Goal: Task Accomplishment & Management: Manage account settings

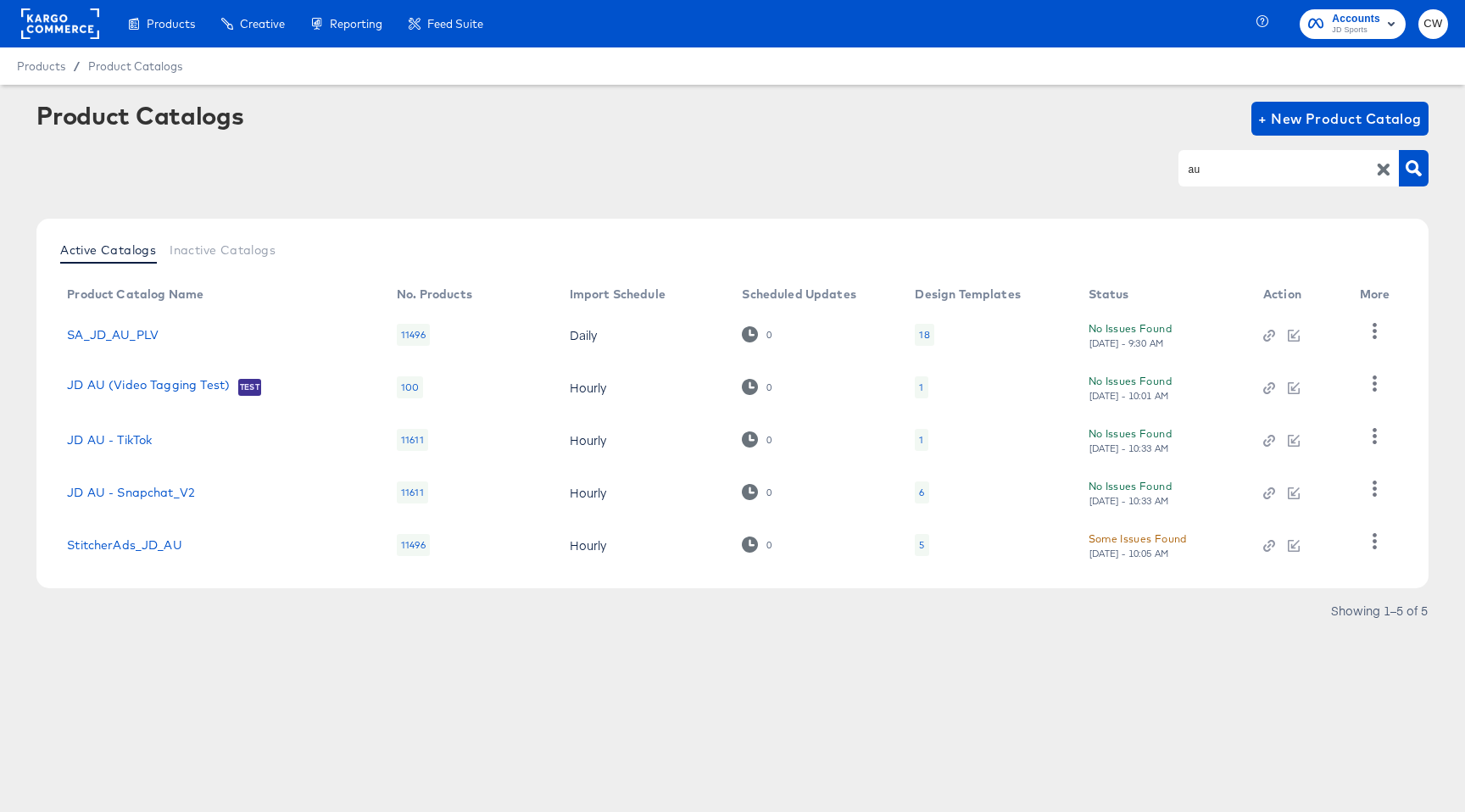
click at [79, 29] on rect at bounding box center [60, 24] width 78 height 31
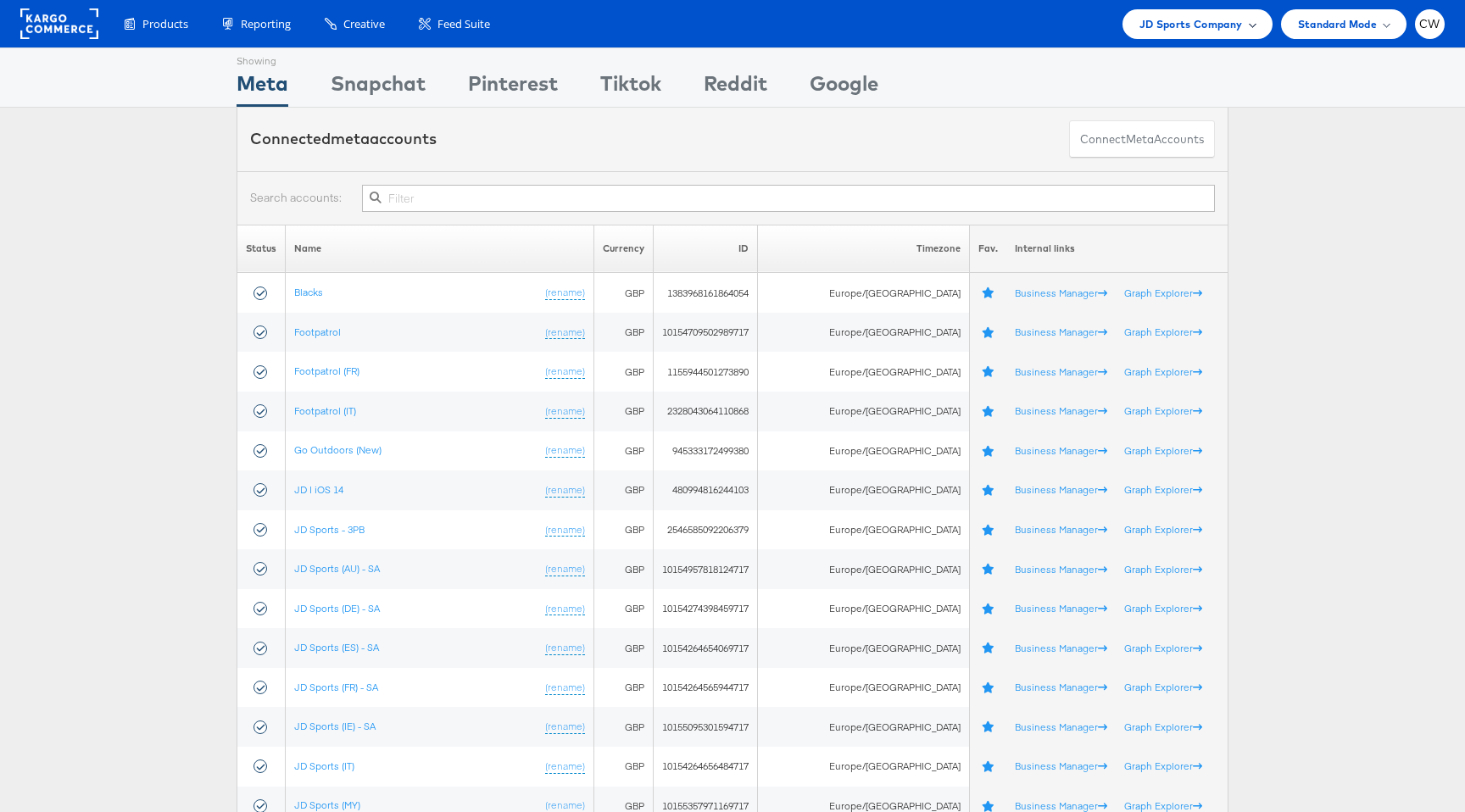
click at [1150, 25] on span "JD Sports Company" at bounding box center [1191, 24] width 103 height 18
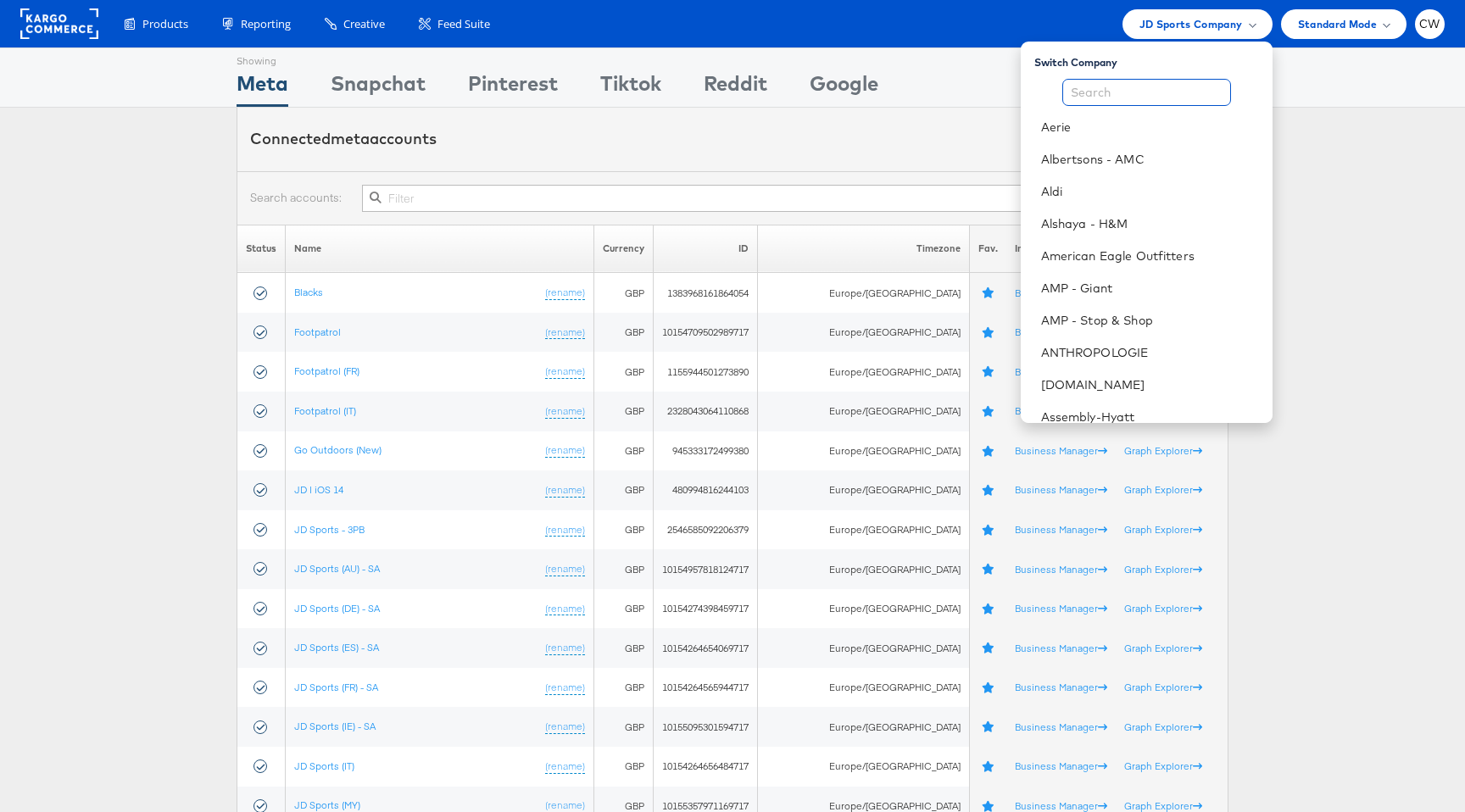
click at [1130, 91] on input "text" at bounding box center [1147, 92] width 169 height 27
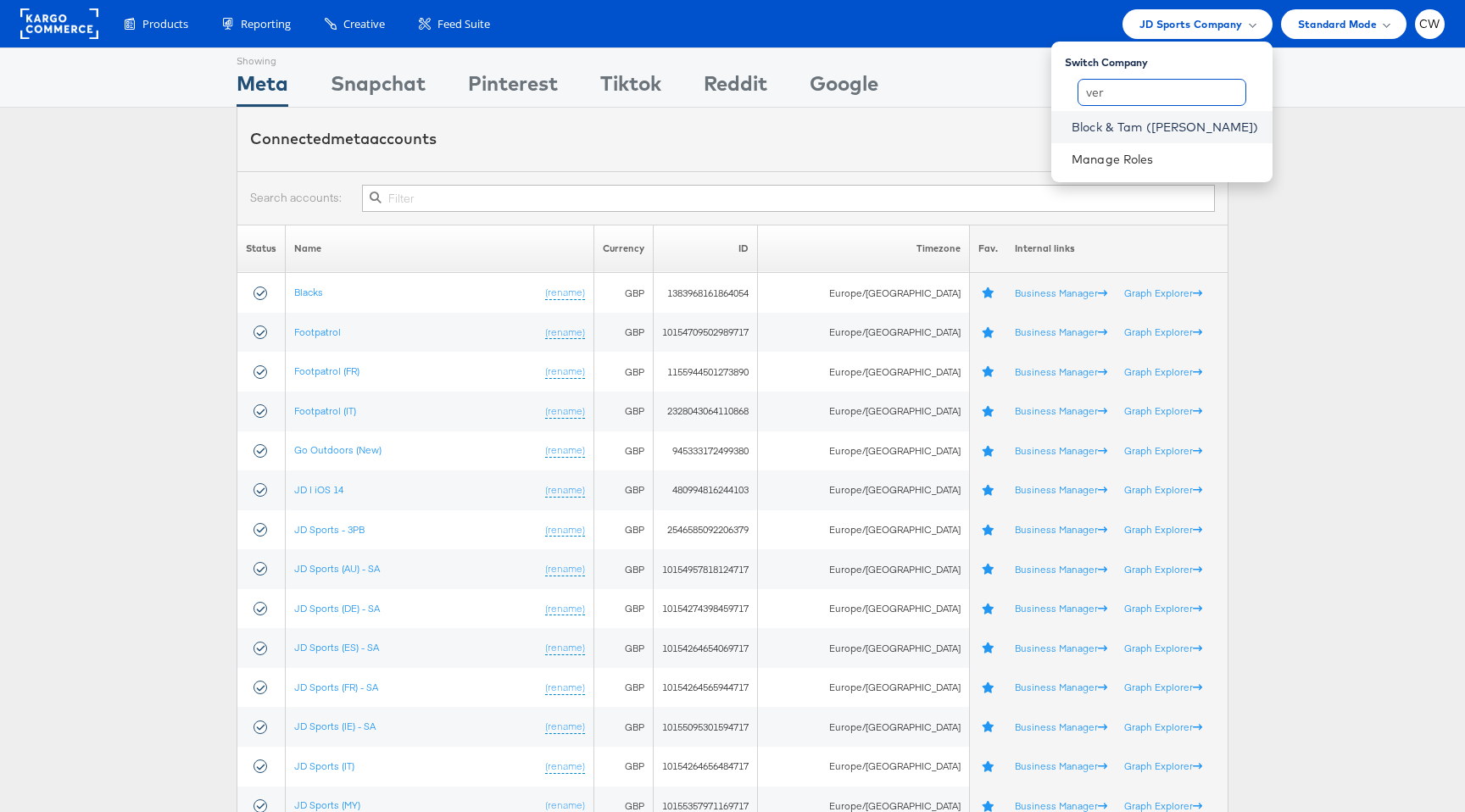
type input "ver"
click at [1165, 125] on link "Block & Tam ([PERSON_NAME])" at bounding box center [1165, 127] width 188 height 17
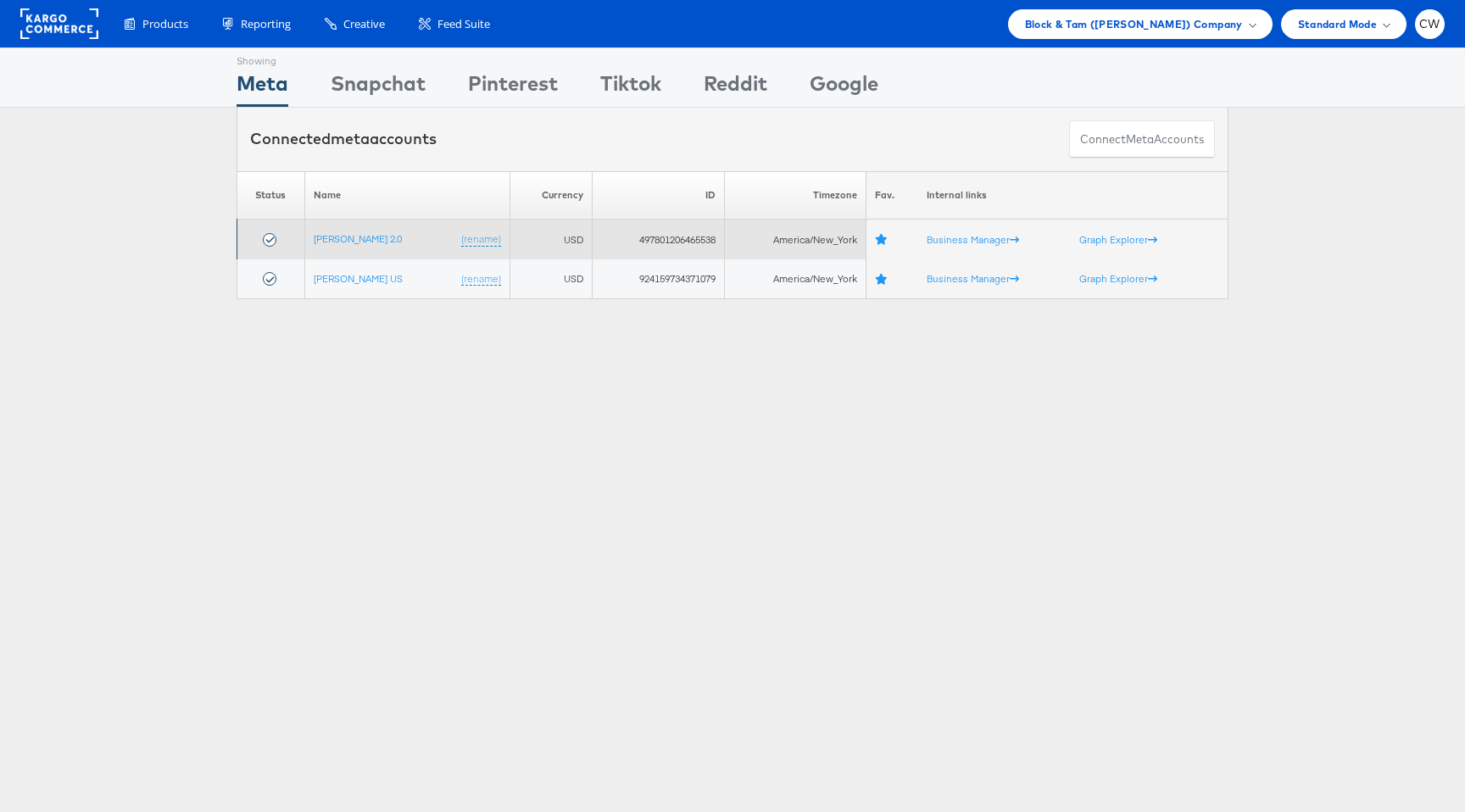
click at [373, 245] on td "Veronica Beard 2.0 (rename)" at bounding box center [407, 239] width 205 height 40
click at [378, 242] on link "Veronica Beard 2.0" at bounding box center [358, 239] width 88 height 12
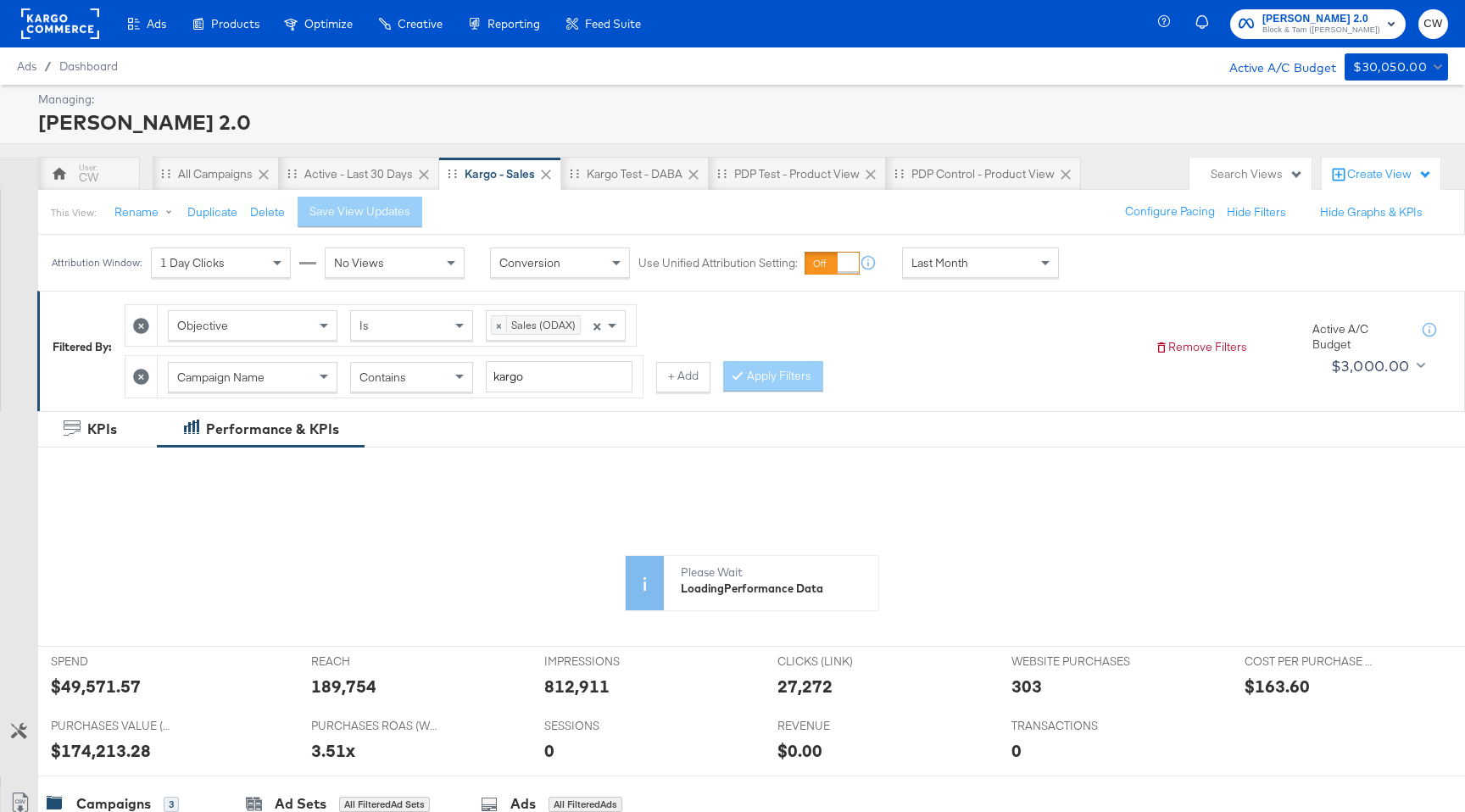
click at [957, 259] on span "Last Month" at bounding box center [940, 262] width 56 height 15
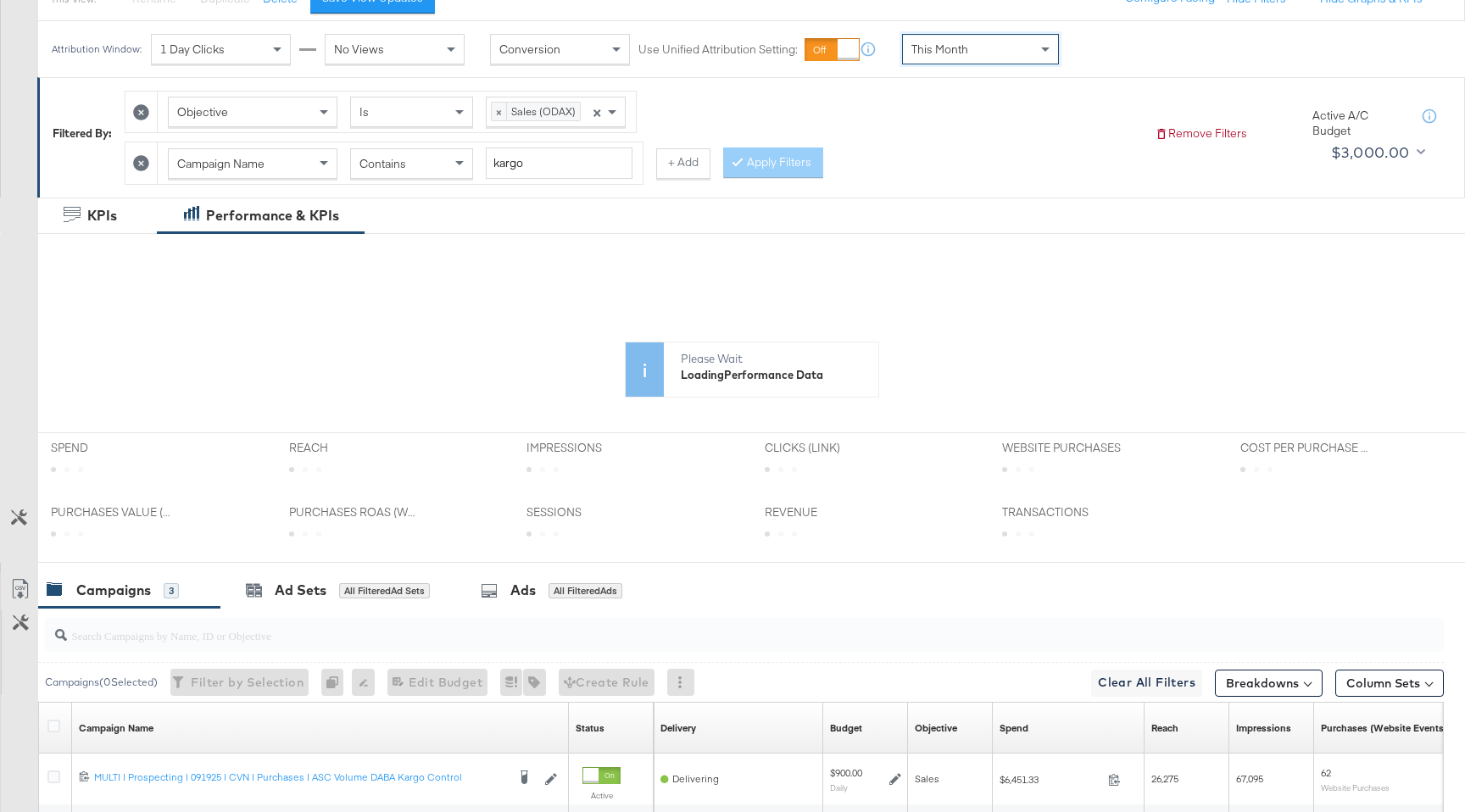
scroll to position [215, 0]
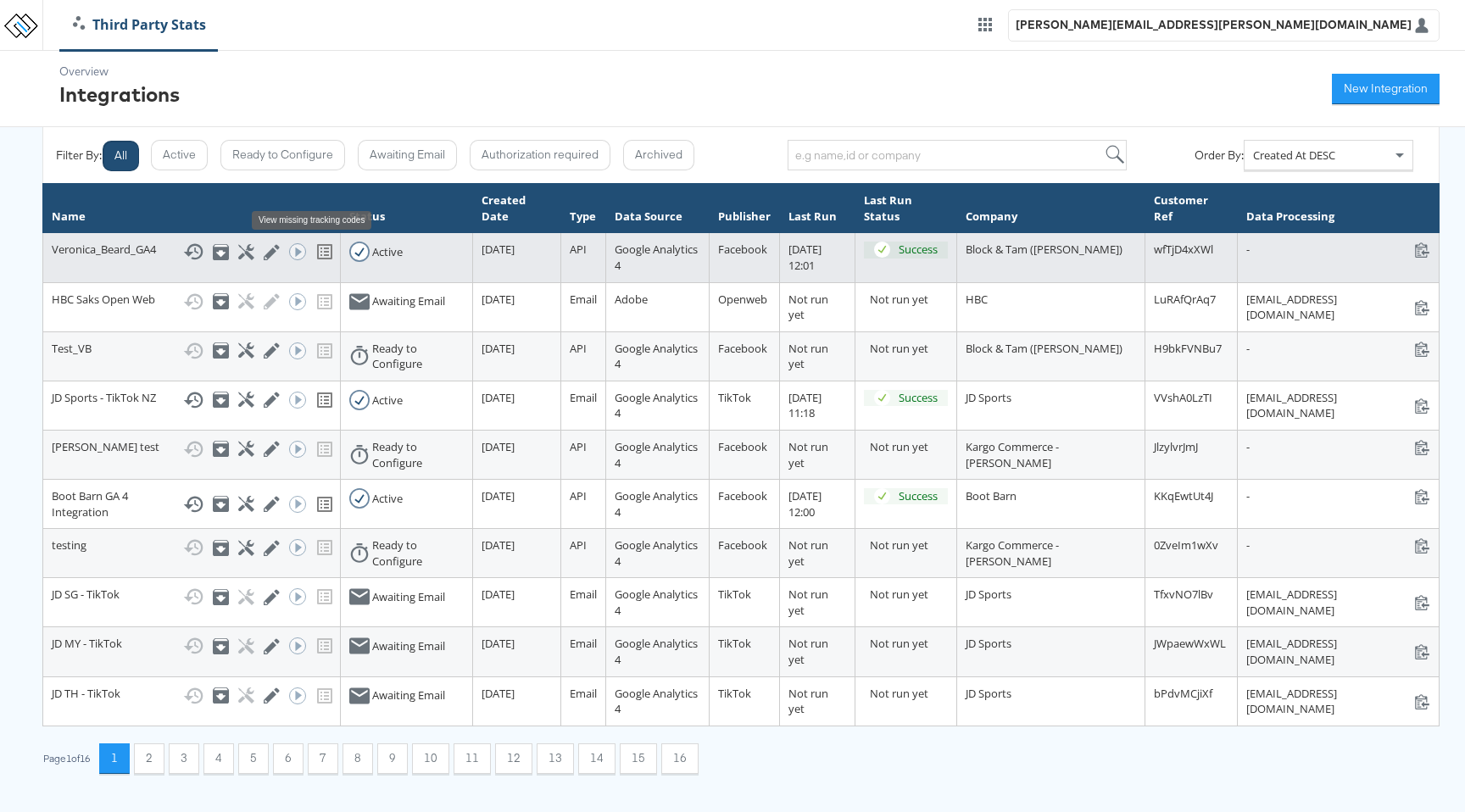
click at [314, 250] on icon at bounding box center [324, 251] width 20 height 20
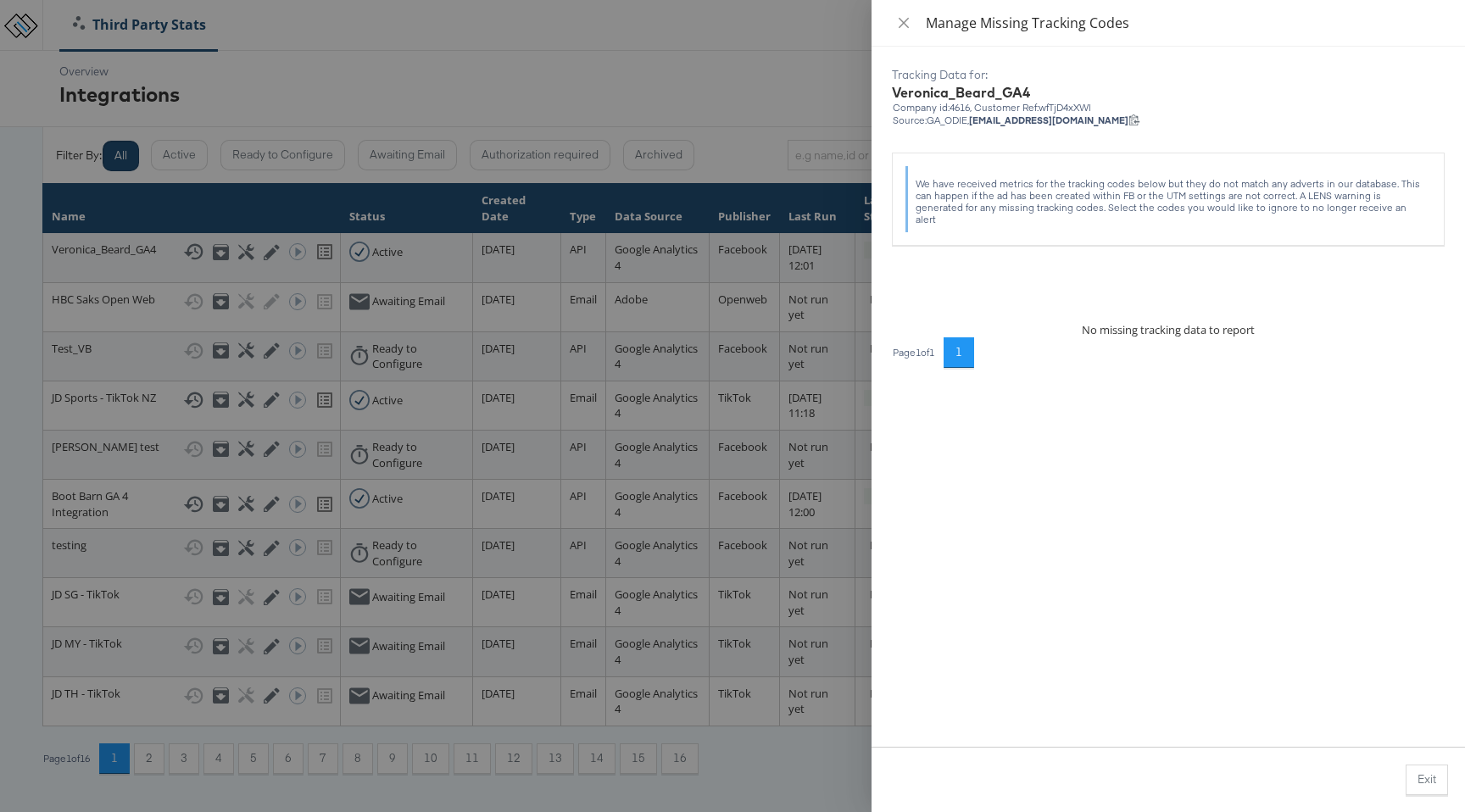
click at [761, 100] on div at bounding box center [732, 406] width 1465 height 812
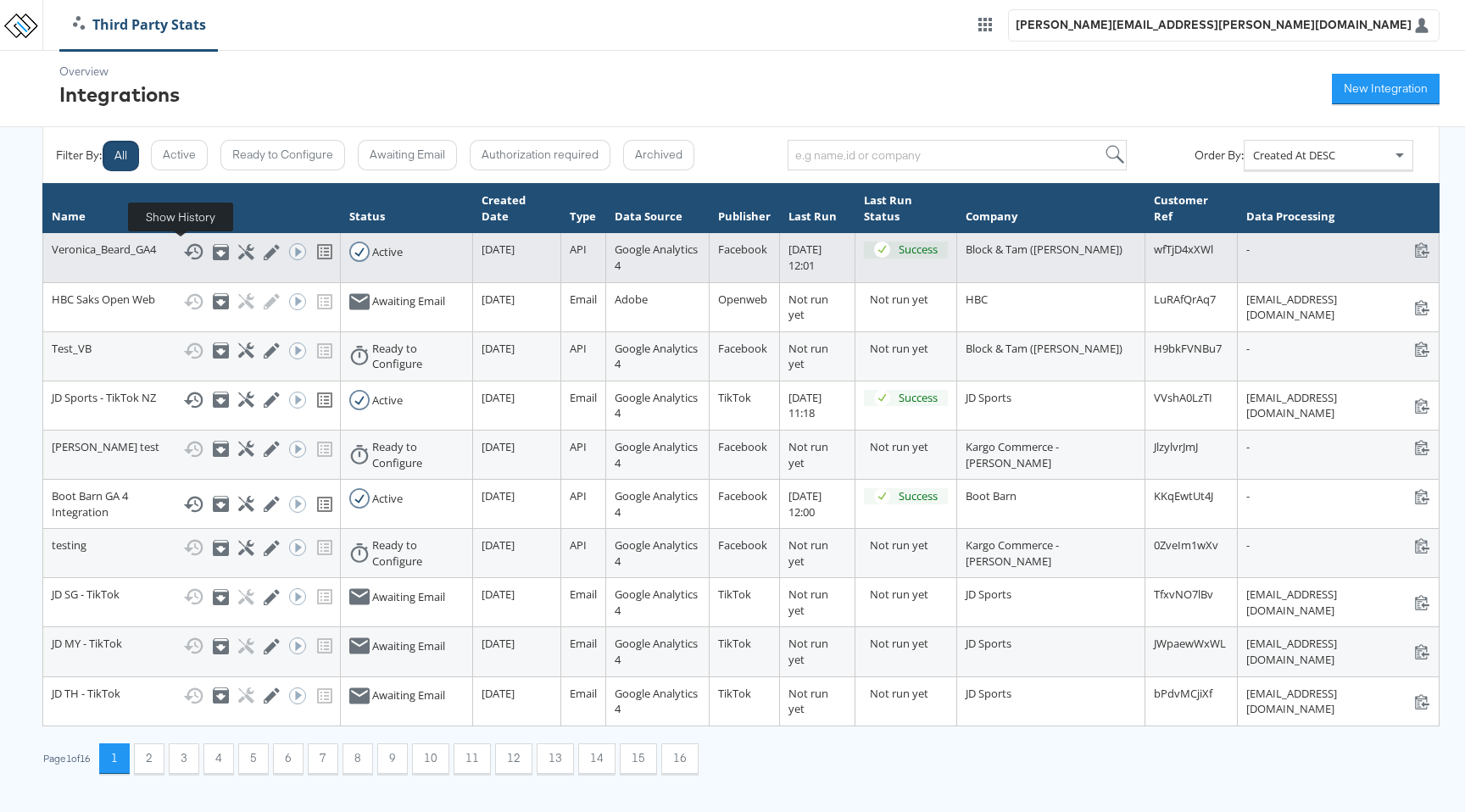
click at [187, 253] on icon at bounding box center [193, 251] width 20 height 20
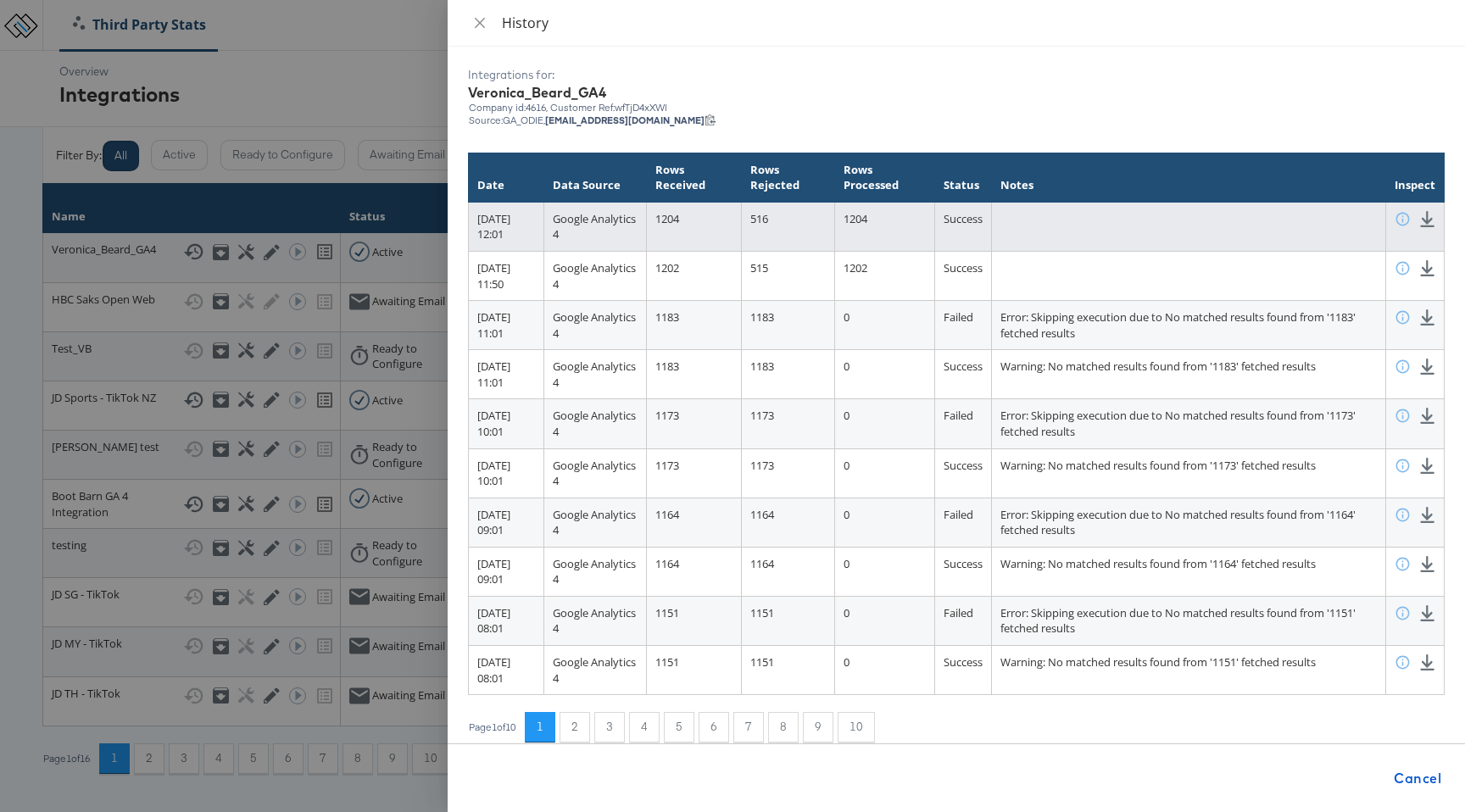
click at [544, 225] on td "[DATE] 12:01" at bounding box center [507, 226] width 76 height 49
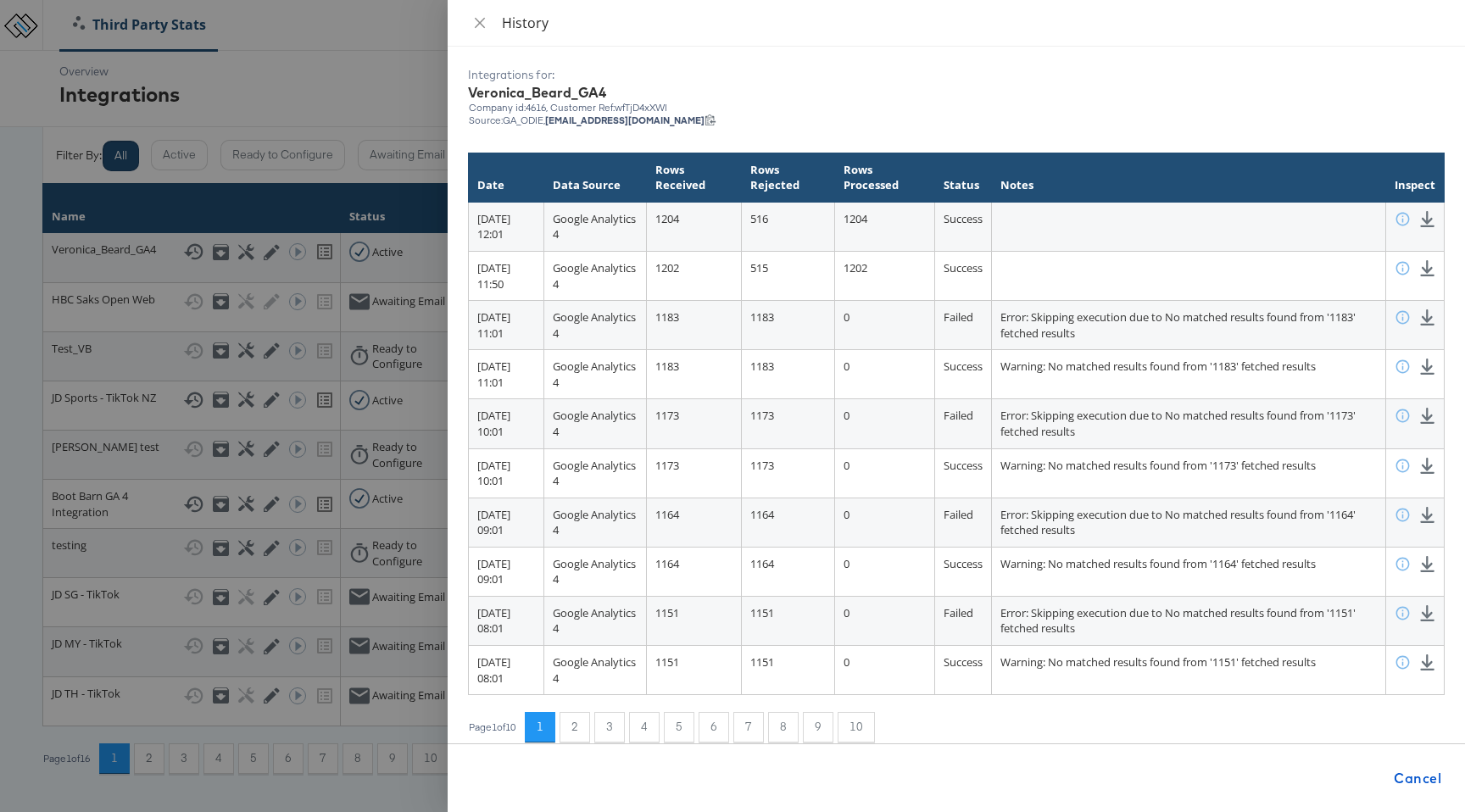
click at [273, 85] on div at bounding box center [732, 406] width 1465 height 812
